Goal: Transaction & Acquisition: Purchase product/service

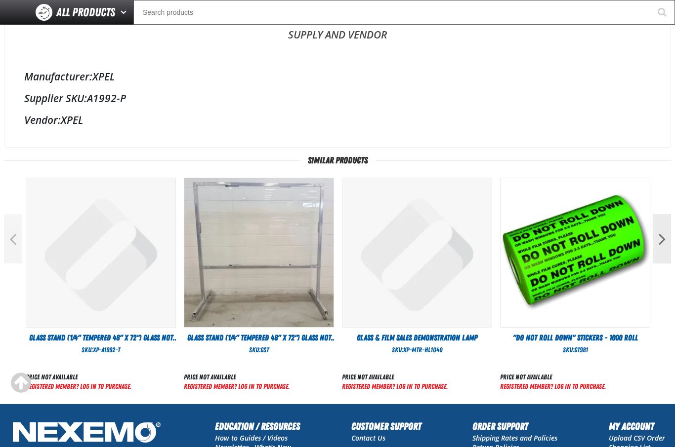
scroll to position [274, 0]
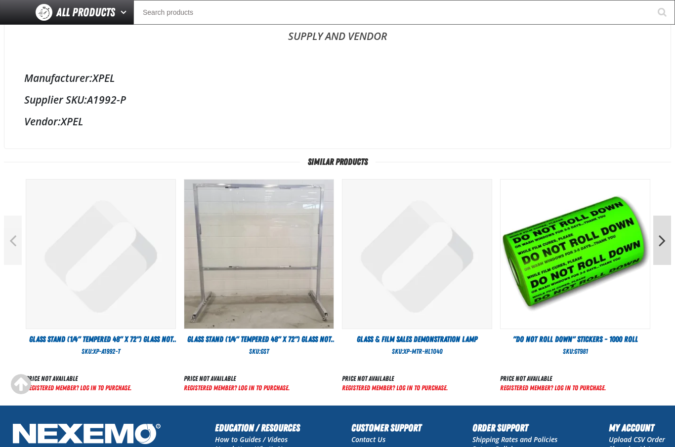
click at [660, 242] on button "Next" at bounding box center [662, 240] width 18 height 49
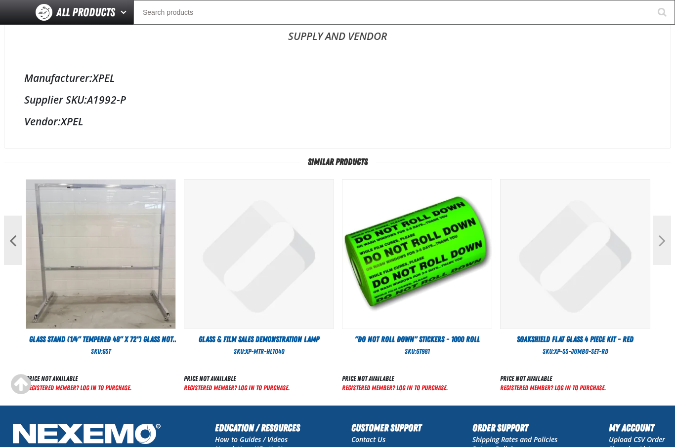
click at [655, 250] on button "Next" at bounding box center [662, 240] width 18 height 49
click at [73, 341] on span "Glass Stand (1/4" Tempered 48" x 72") Glass not included" at bounding box center [104, 345] width 150 height 20
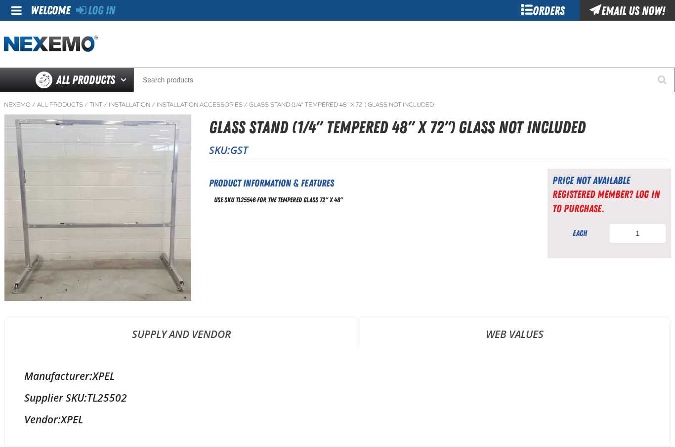
click at [250, 179] on h2 "Product Information & Features" at bounding box center [366, 183] width 314 height 15
click at [278, 191] on div "Use SKU TL25546 for the Tempered Glass 72" X 48"" at bounding box center [366, 200] width 314 height 19
click at [294, 244] on div "Short Description: Product Information & Features Use SKU TL25546 for the Tempe…" at bounding box center [366, 213] width 314 height 89
click at [649, 235] on input "1" at bounding box center [637, 234] width 57 height 20
click at [588, 209] on link "Registered Member? Log In to purchase." at bounding box center [605, 201] width 107 height 26
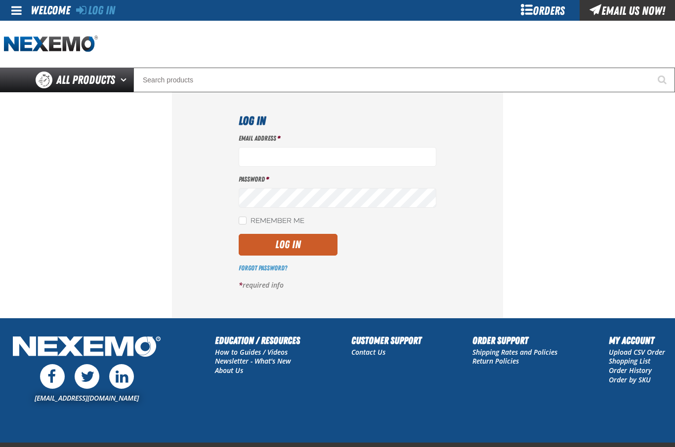
click at [274, 333] on h2 "Education / Resources" at bounding box center [257, 340] width 85 height 15
click at [270, 336] on h2 "Education / Resources" at bounding box center [257, 340] width 85 height 15
